Goal: Task Accomplishment & Management: Use online tool/utility

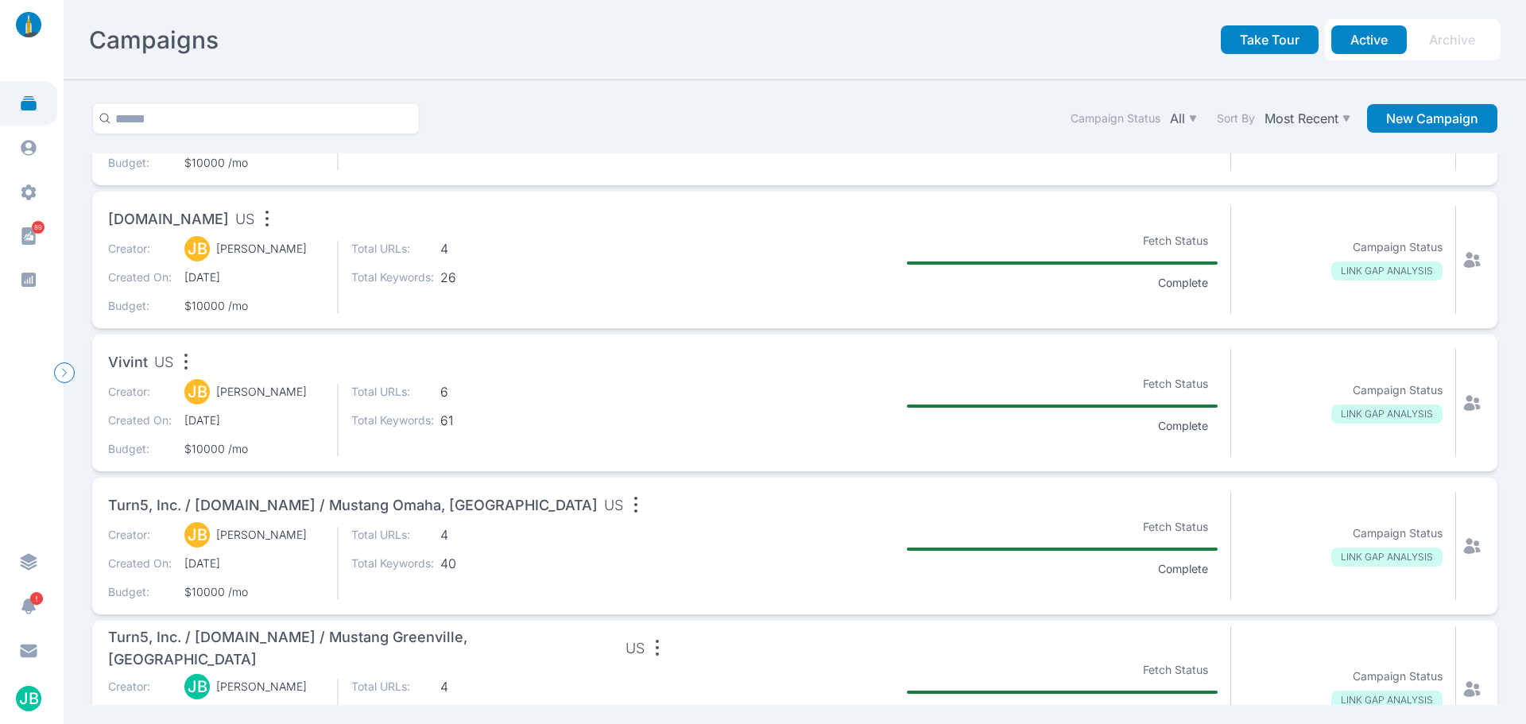
scroll to position [1113, 0]
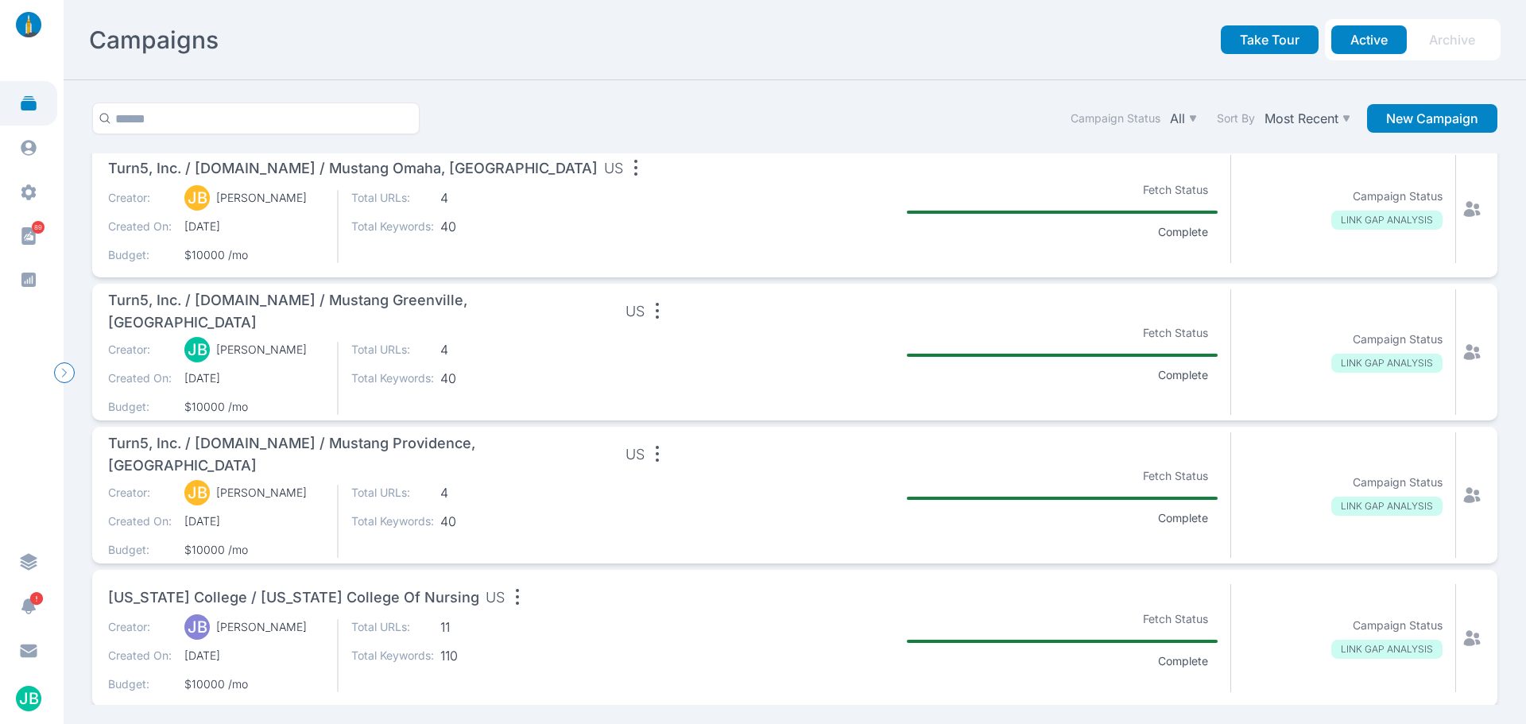
click at [510, 457] on span "Turn5, Inc. / [DOMAIN_NAME] / Mustang Providence, [GEOGRAPHIC_DATA]" at bounding box center [363, 454] width 511 height 45
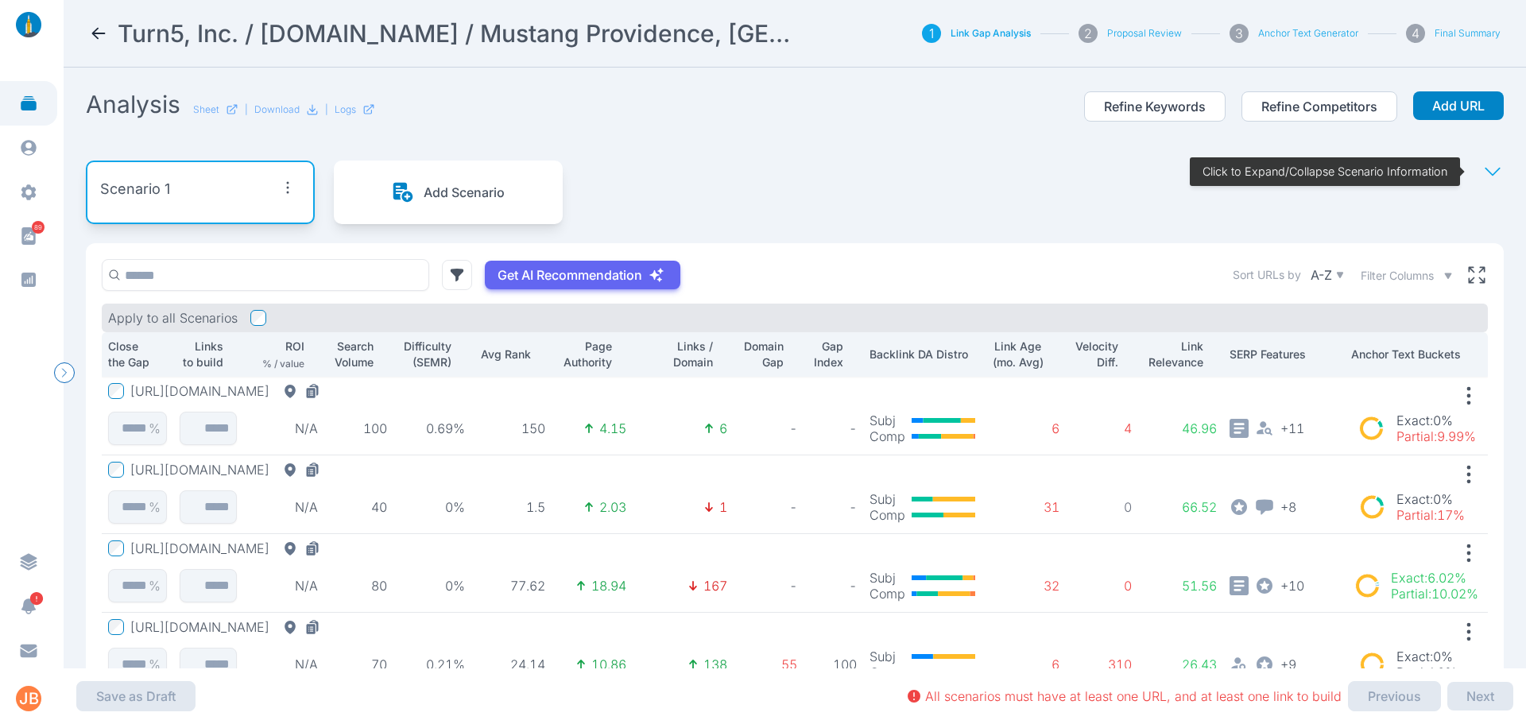
scroll to position [79, 0]
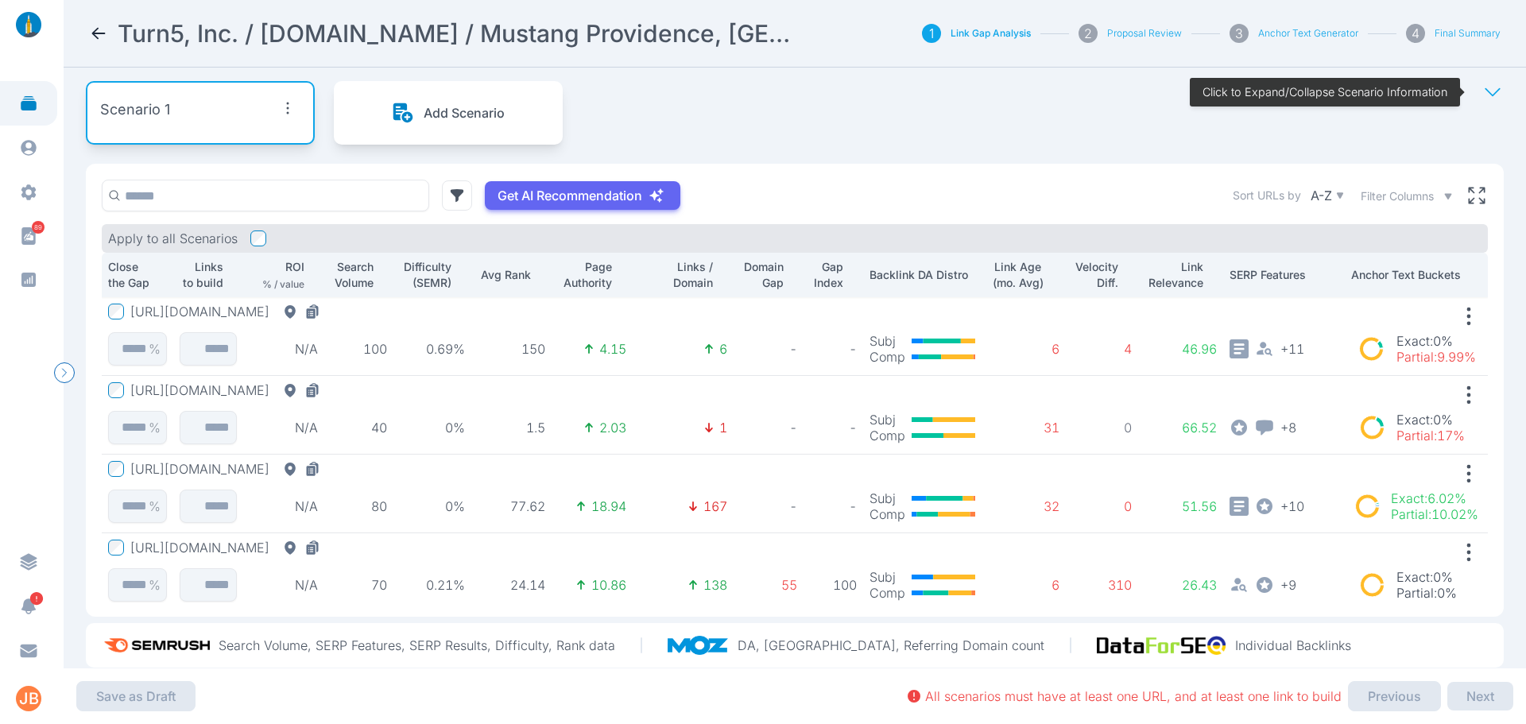
click at [327, 316] on button "[URL][DOMAIN_NAME]" at bounding box center [228, 312] width 196 height 16
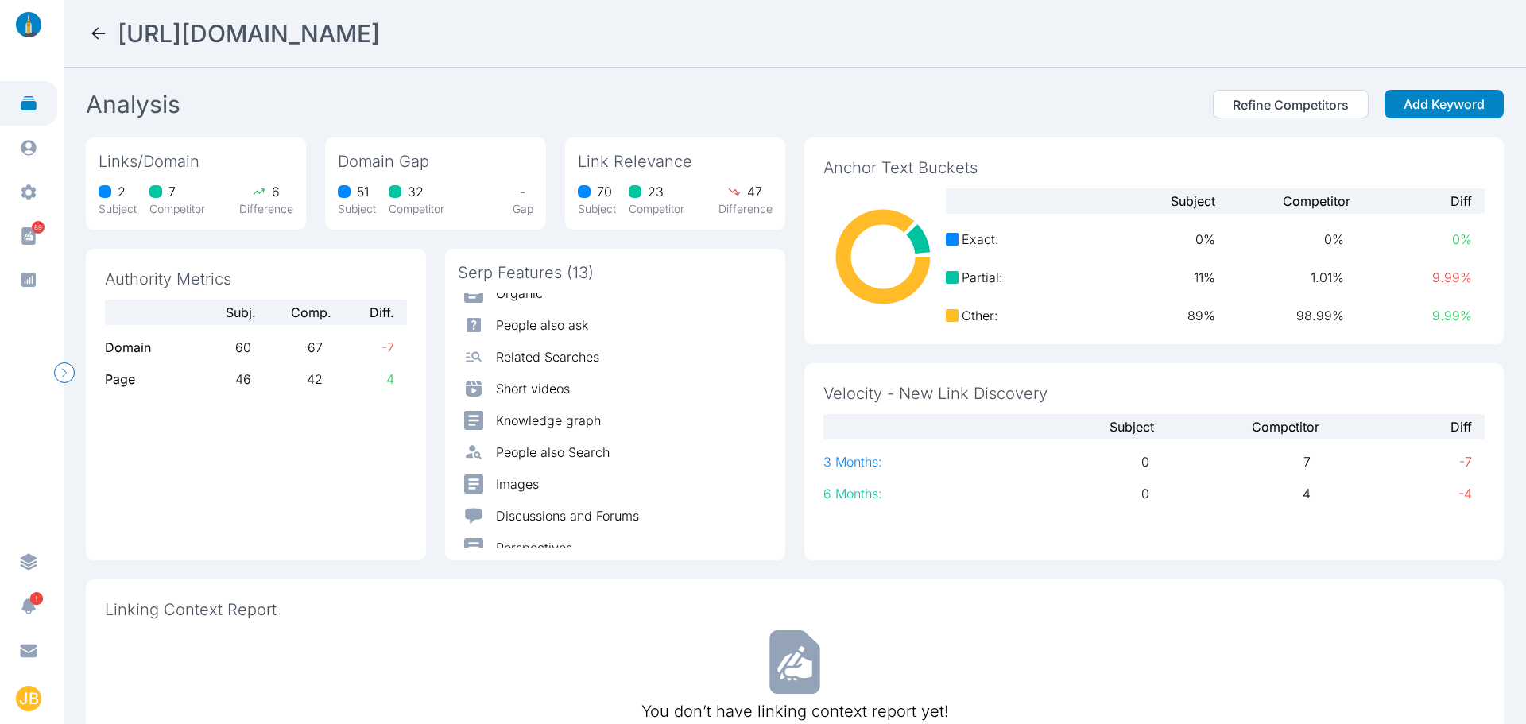
click at [91, 37] on icon at bounding box center [98, 33] width 19 height 19
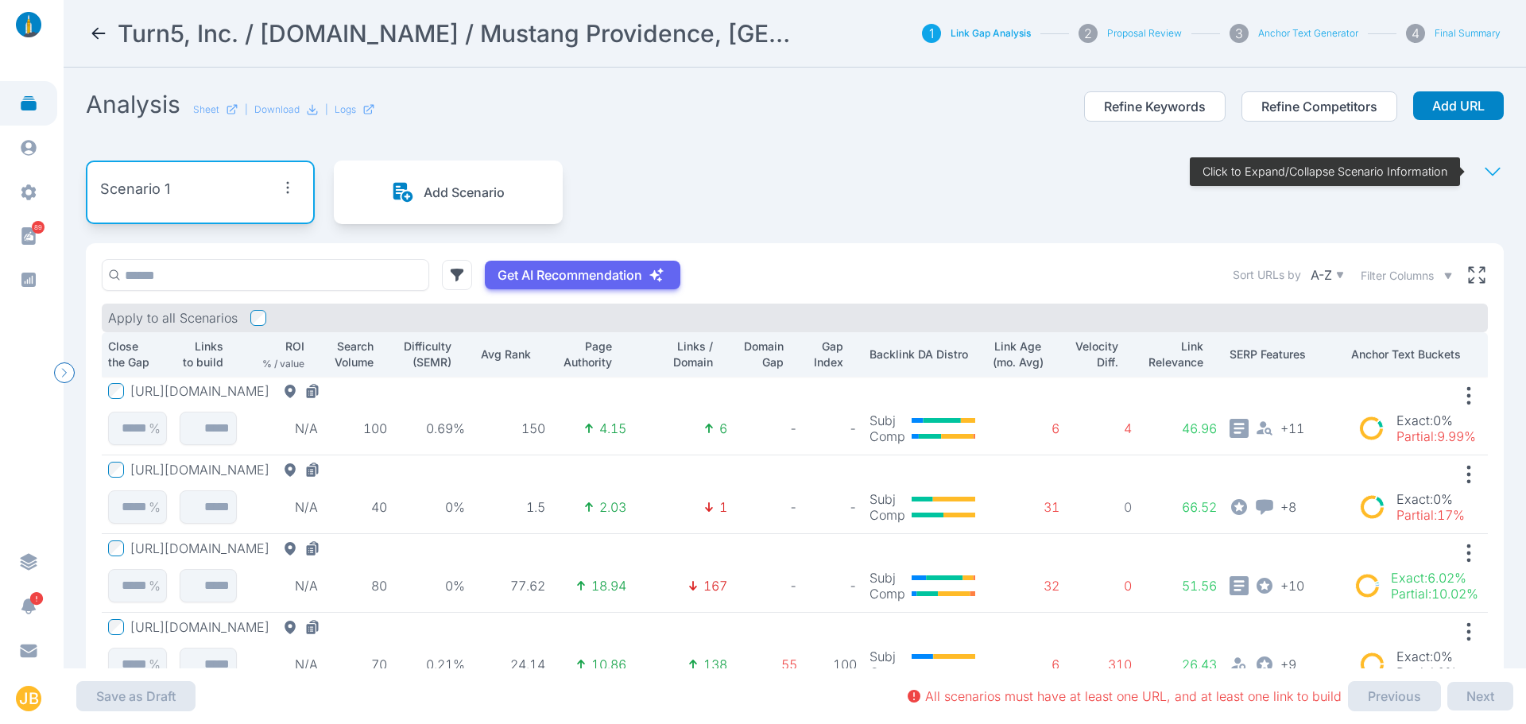
click at [241, 197] on div "Scenario 1" at bounding box center [200, 189] width 200 height 29
click at [280, 189] on icon "button" at bounding box center [287, 187] width 25 height 25
click at [300, 223] on div "Edit Scenario" at bounding box center [257, 224] width 110 height 29
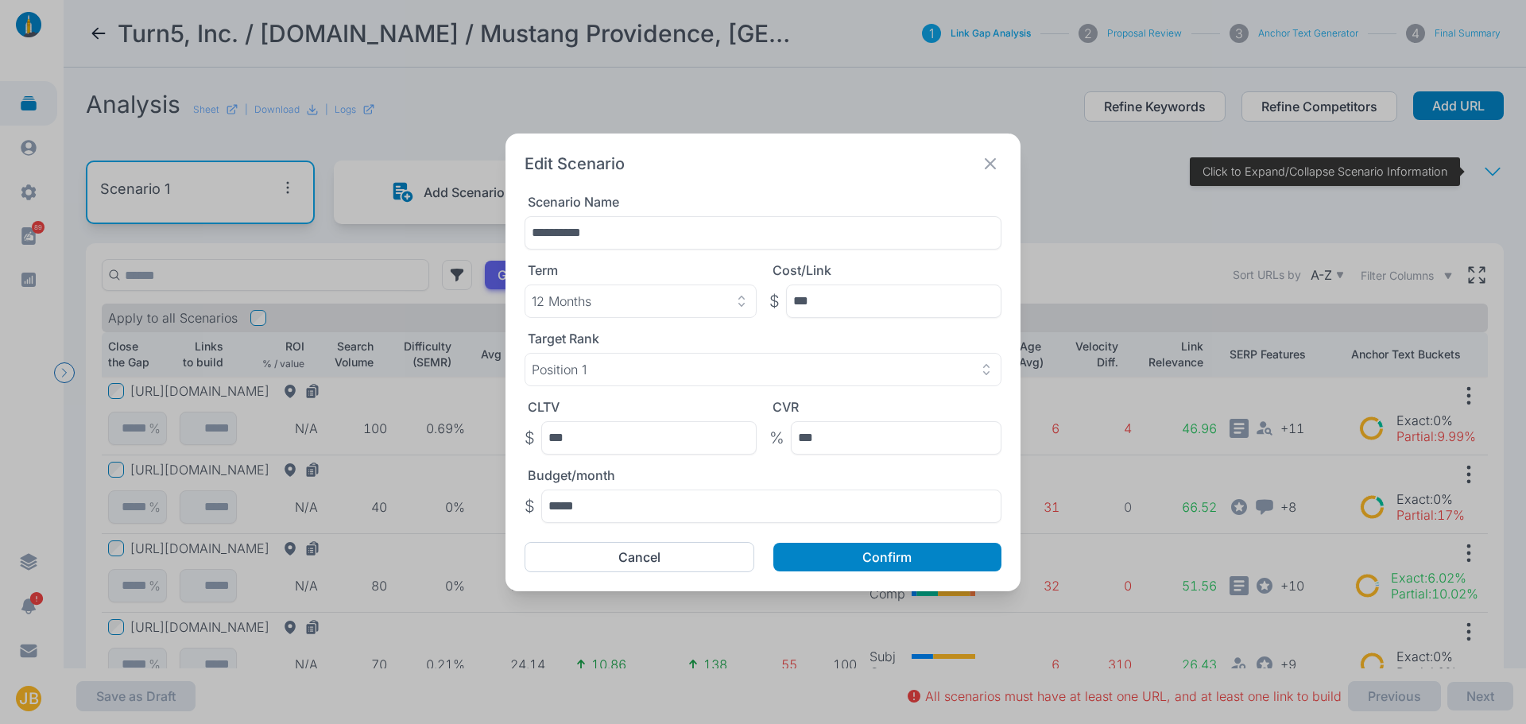
click at [994, 161] on icon at bounding box center [990, 164] width 22 height 22
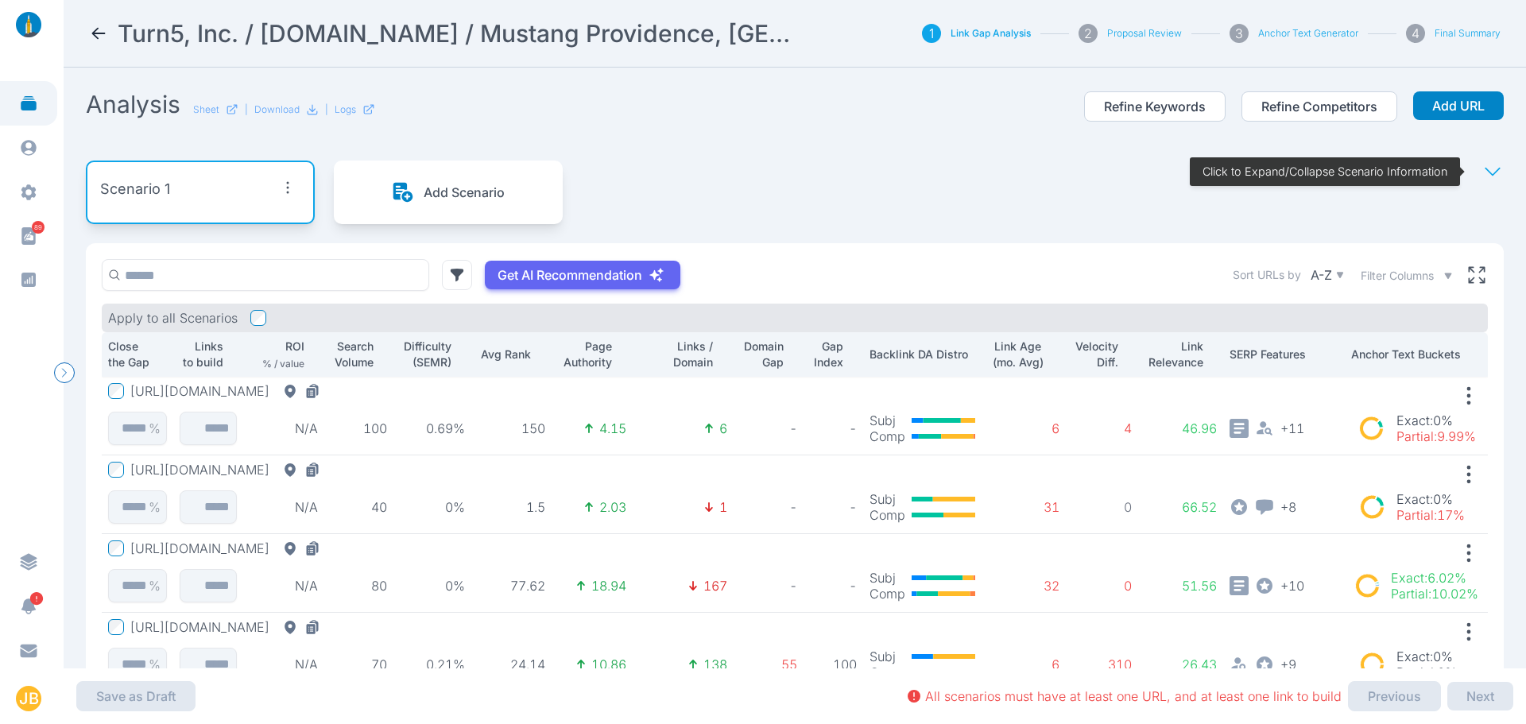
click at [1048, 188] on div "Scenario 1 Add Scenario Click to Expand/Collapse Scenario Information" at bounding box center [795, 193] width 1418 height 102
click at [252, 180] on div "Scenario 1" at bounding box center [200, 189] width 200 height 29
click at [297, 182] on icon "button" at bounding box center [287, 187] width 25 height 25
click at [283, 226] on span "Edit Scenario" at bounding box center [254, 224] width 79 height 16
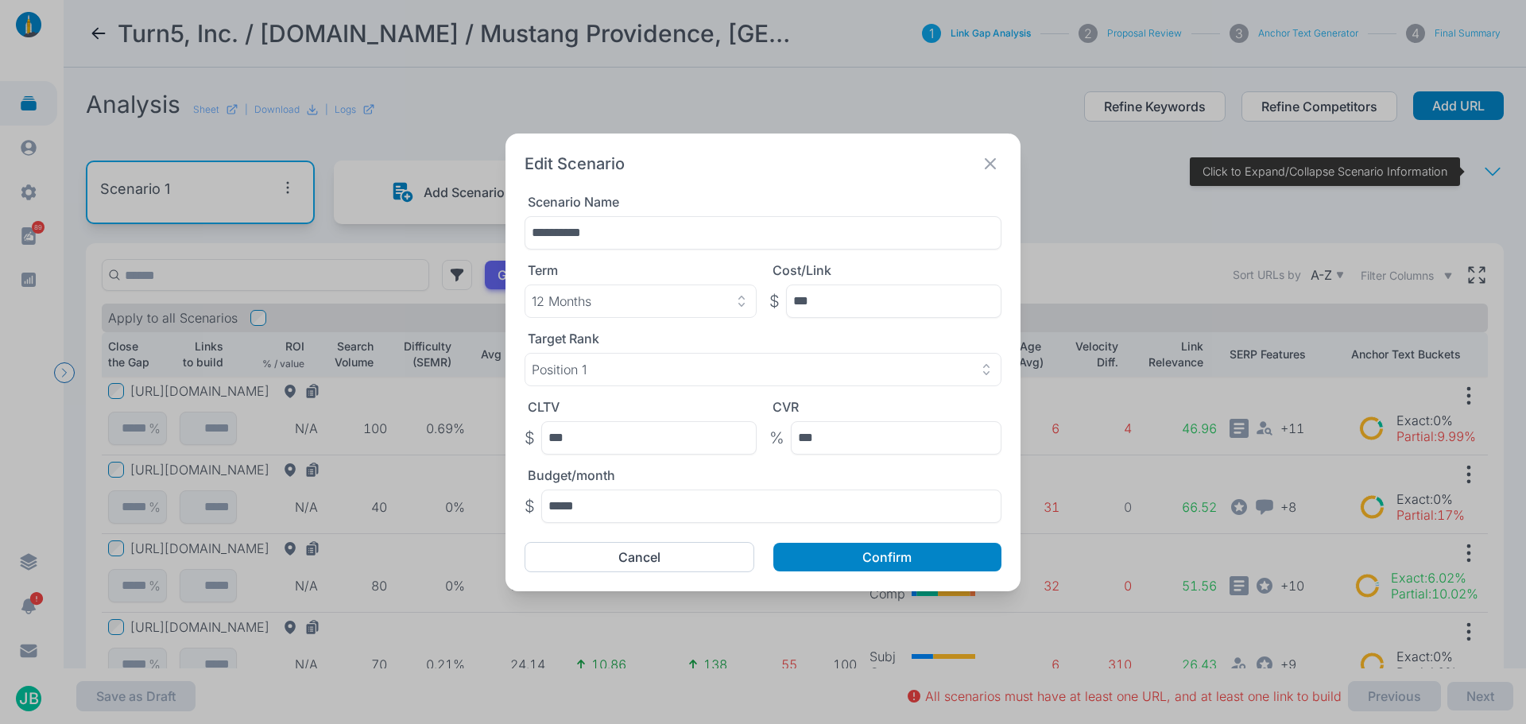
click at [609, 351] on div "Target Rank Position 1" at bounding box center [763, 359] width 477 height 56
click at [611, 359] on button "Position 1" at bounding box center [763, 369] width 477 height 33
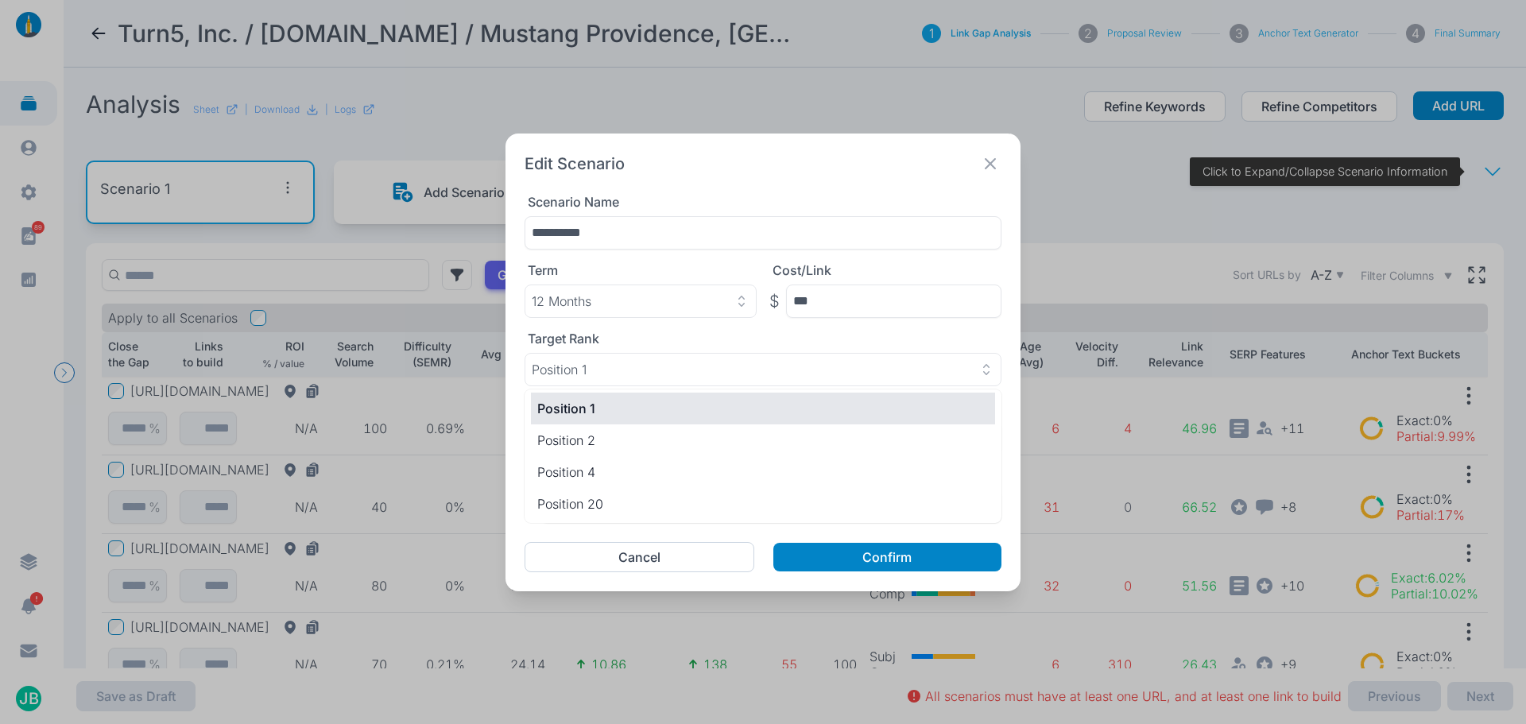
click at [1060, 221] on div "**********" at bounding box center [763, 362] width 1526 height 724
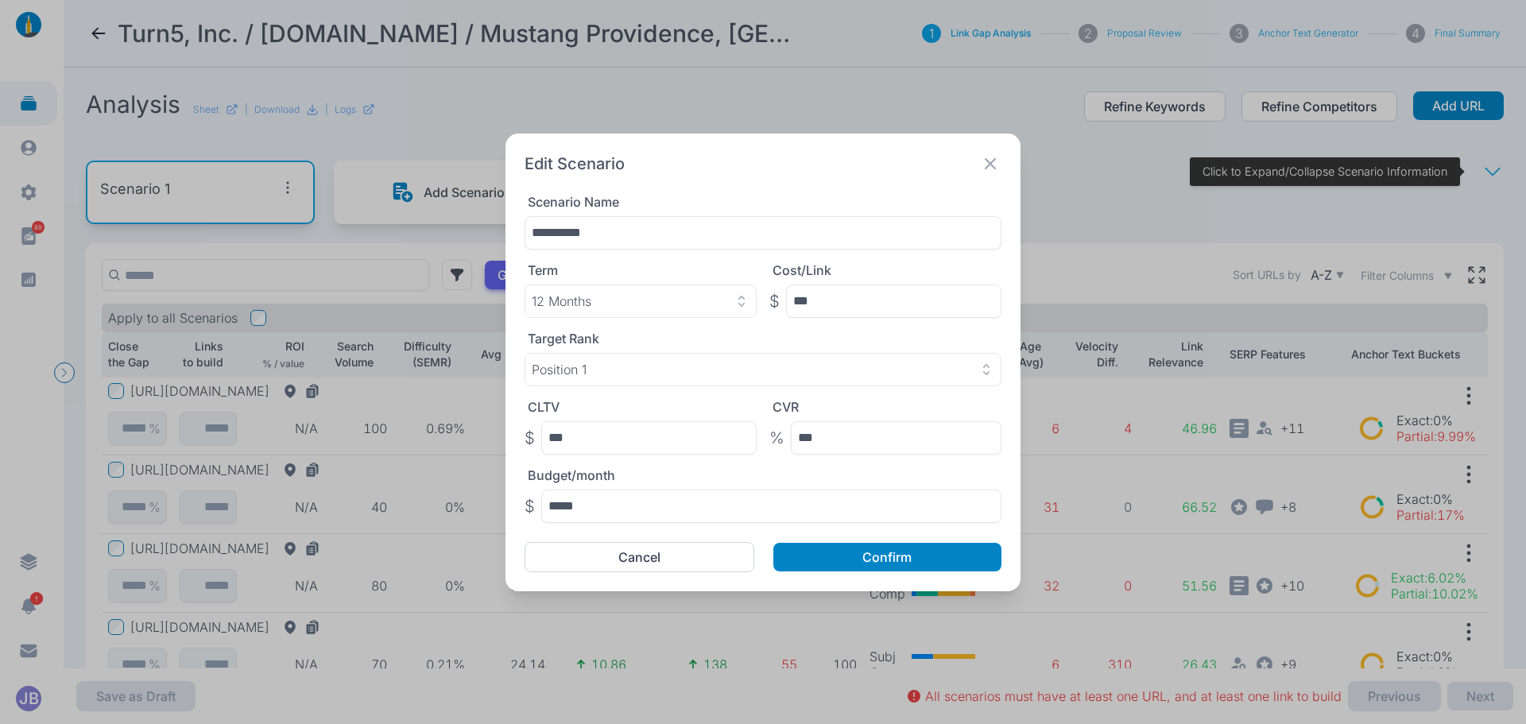
click at [430, 116] on div "**********" at bounding box center [763, 362] width 1526 height 724
click at [507, 97] on div "**********" at bounding box center [763, 362] width 1526 height 724
click at [994, 164] on icon at bounding box center [990, 164] width 22 height 22
